Goal: Task Accomplishment & Management: Manage account settings

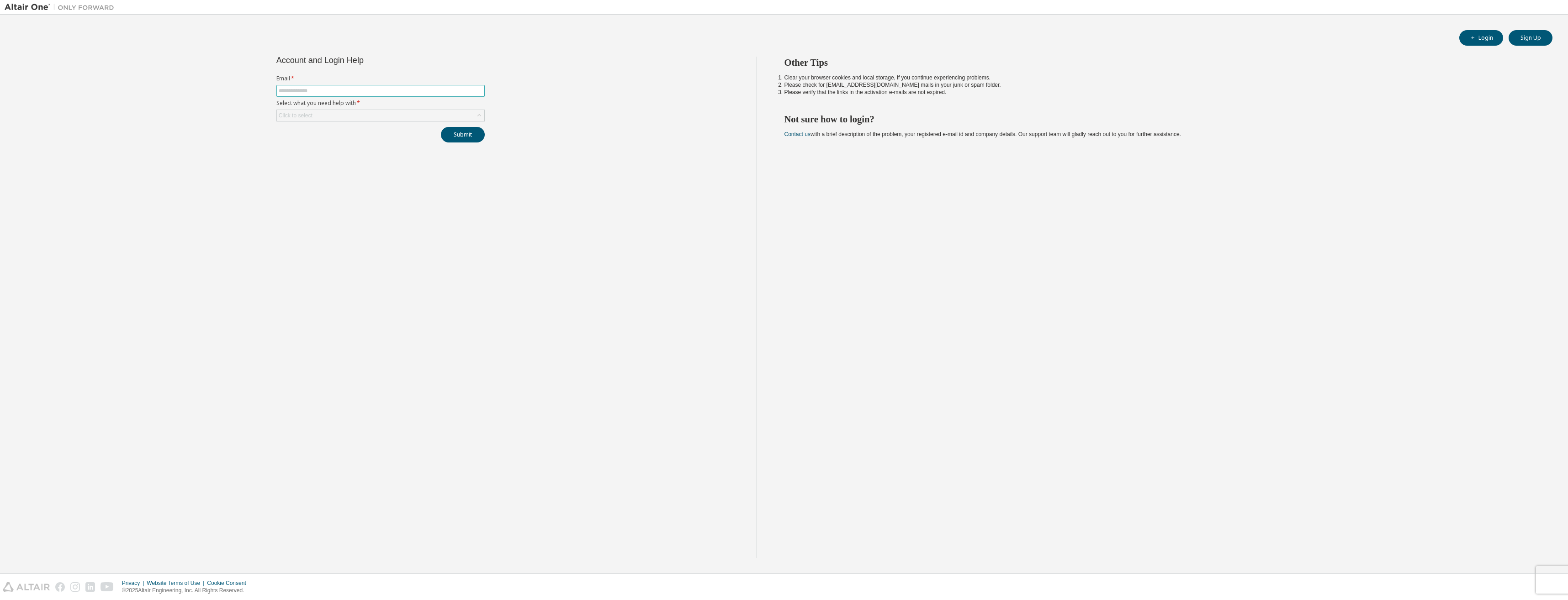
click at [335, 94] on span at bounding box center [381, 91] width 209 height 12
click at [335, 88] on input "text" at bounding box center [381, 91] width 204 height 7
type input "**********"
click at [356, 114] on div "Click to select" at bounding box center [381, 115] width 207 height 11
click at [347, 140] on li "I forgot my password" at bounding box center [380, 141] width 206 height 12
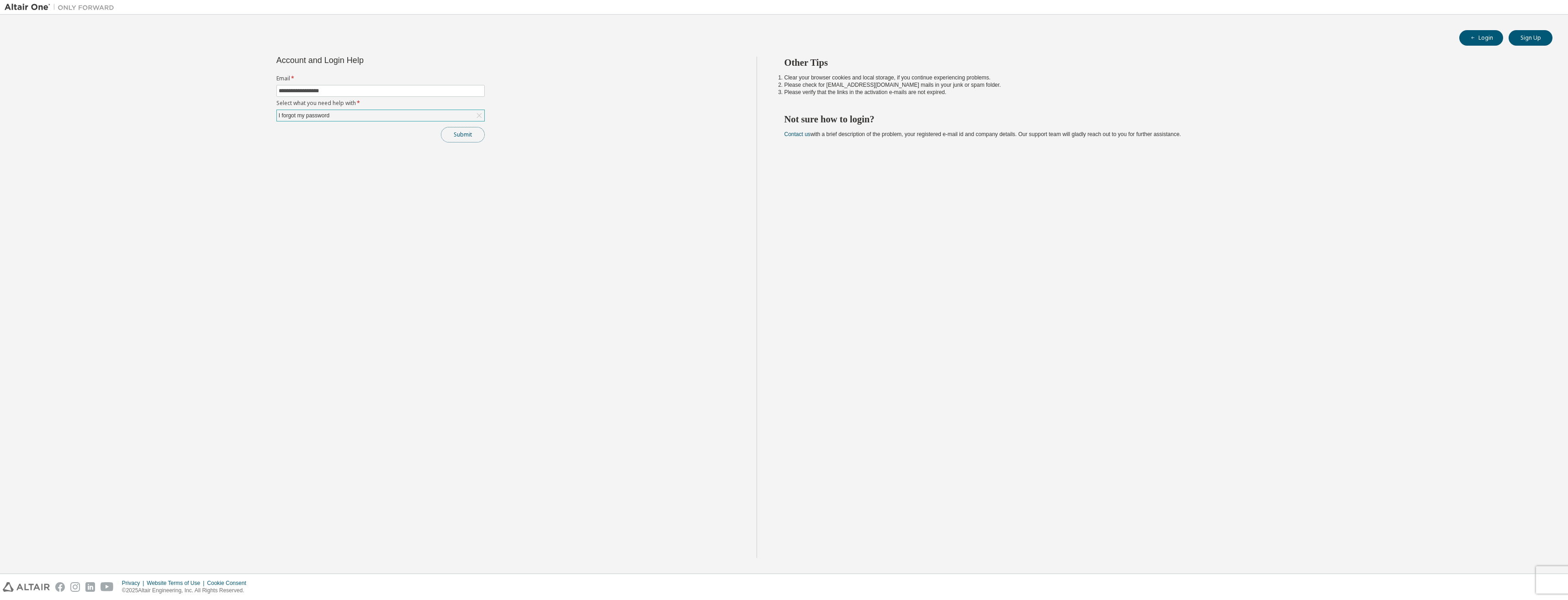
click at [450, 140] on button "Submit" at bounding box center [463, 135] width 44 height 16
click at [463, 132] on button "Submit" at bounding box center [463, 135] width 44 height 16
click at [463, 135] on button "Submit" at bounding box center [463, 135] width 44 height 16
click at [462, 138] on button "Submit" at bounding box center [463, 135] width 44 height 16
click at [1490, 37] on button "Login" at bounding box center [1481, 38] width 44 height 16
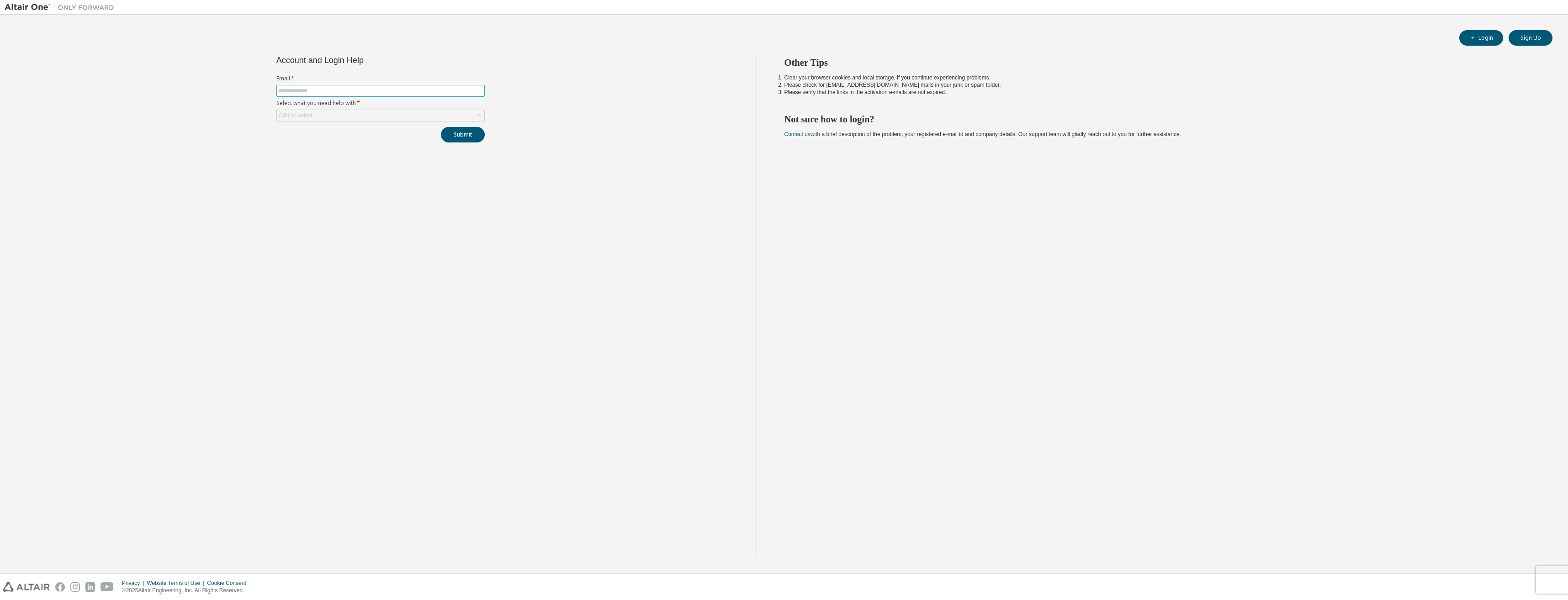
click at [353, 87] on input "text" at bounding box center [381, 91] width 204 height 7
type input "**********"
click at [310, 118] on div "Click to select" at bounding box center [296, 115] width 34 height 7
click at [321, 142] on li "I forgot my password" at bounding box center [380, 141] width 206 height 12
click at [480, 137] on button "Submit" at bounding box center [463, 135] width 44 height 16
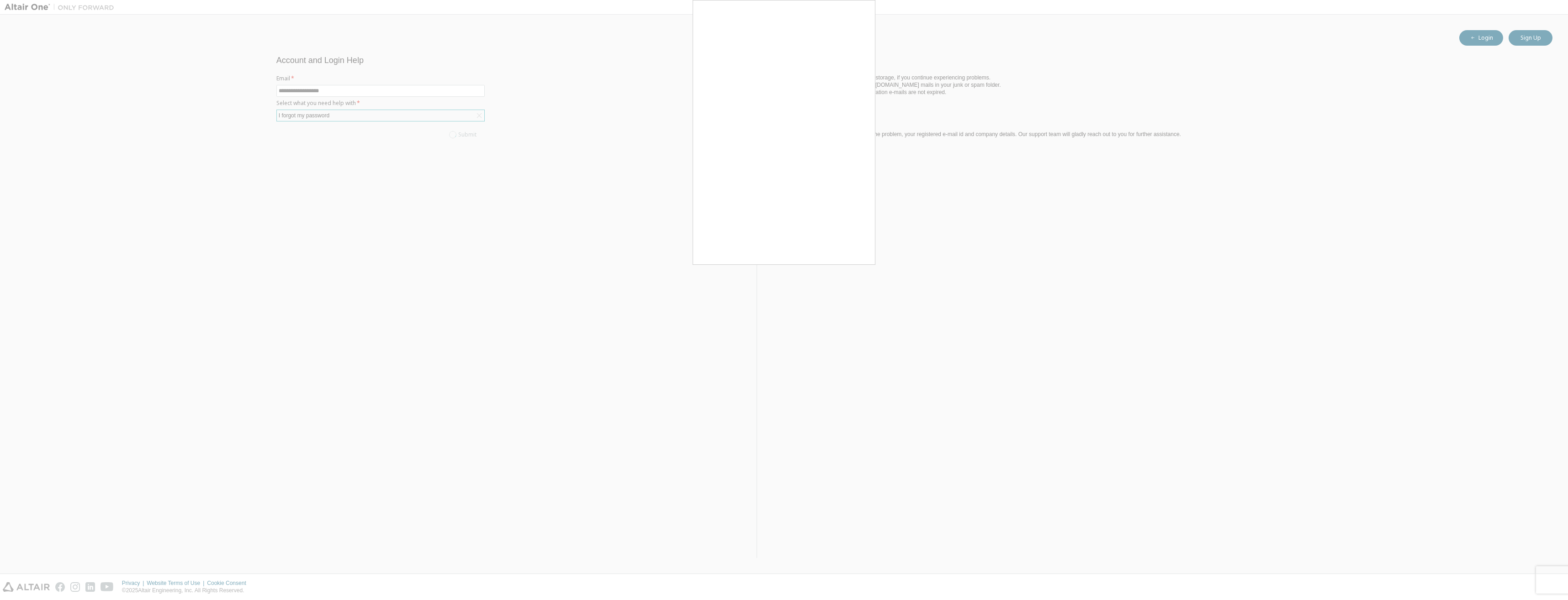
click at [863, 265] on div at bounding box center [784, 132] width 183 height 265
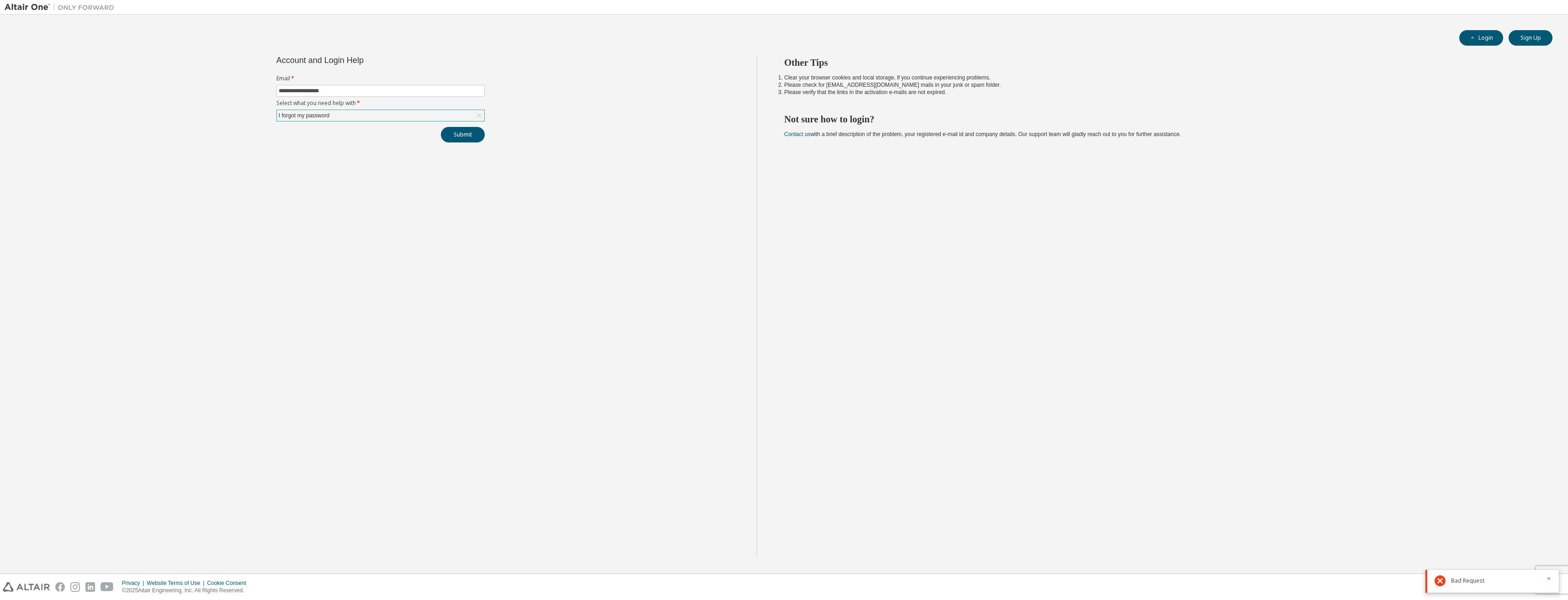
drag, startPoint x: 1220, startPoint y: 160, endPoint x: 773, endPoint y: 68, distance: 456.4
click at [773, 68] on div "Other Tips Clear your browser cookies and local storage, if you continue experi…" at bounding box center [1160, 307] width 807 height 501
